Goal: Task Accomplishment & Management: Manage account settings

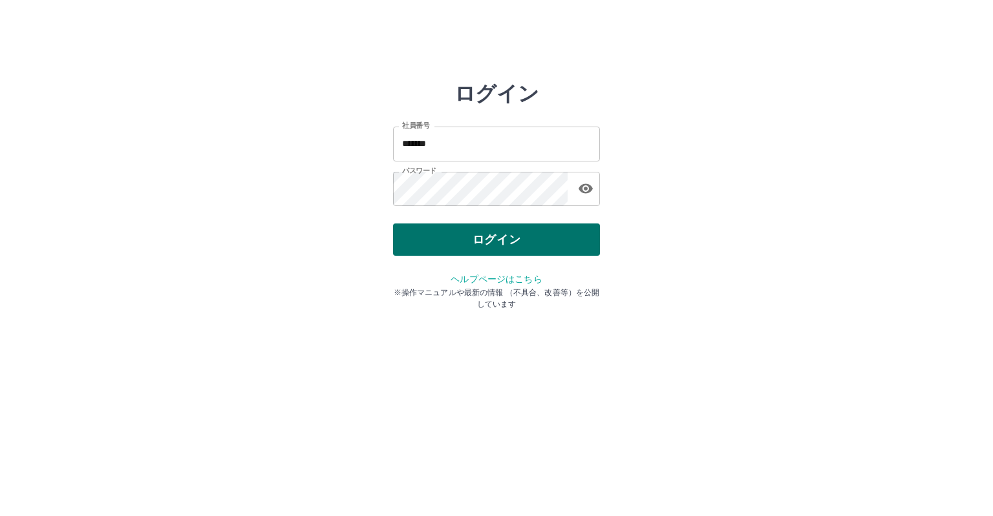
click at [456, 234] on button "ログイン" at bounding box center [496, 240] width 207 height 32
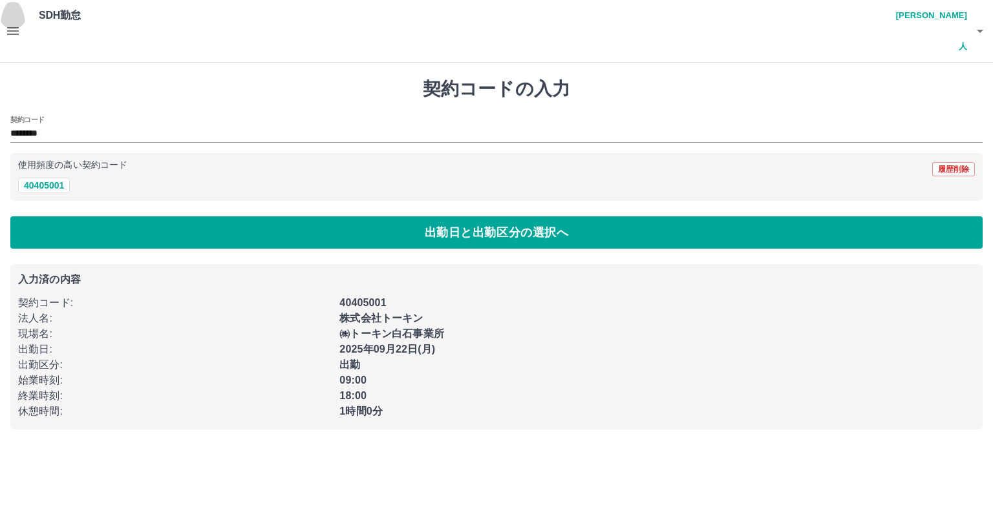
click at [15, 27] on icon "button" at bounding box center [13, 31] width 12 height 8
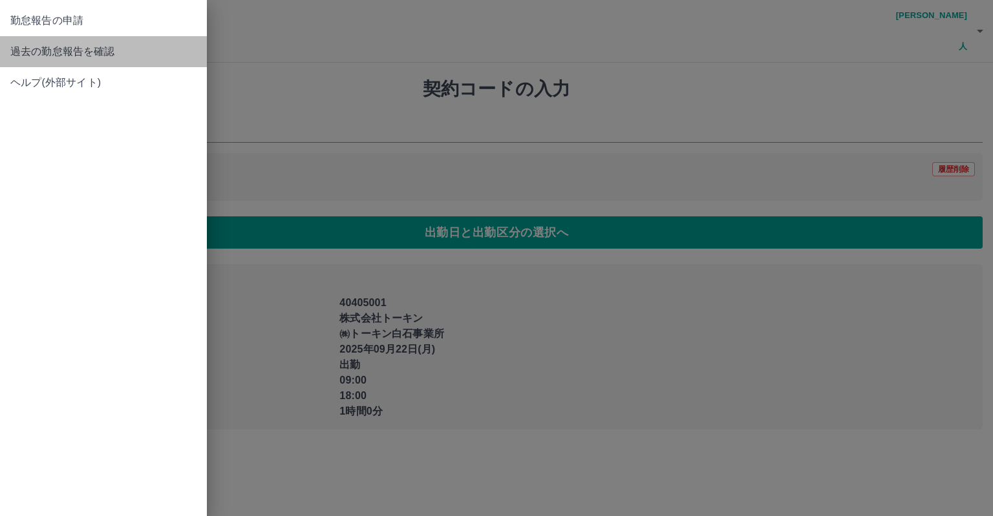
drag, startPoint x: 83, startPoint y: 51, endPoint x: 83, endPoint y: 59, distance: 7.8
click at [83, 51] on span "過去の勤怠報告を確認" at bounding box center [103, 52] width 186 height 16
